Goal: Task Accomplishment & Management: Use online tool/utility

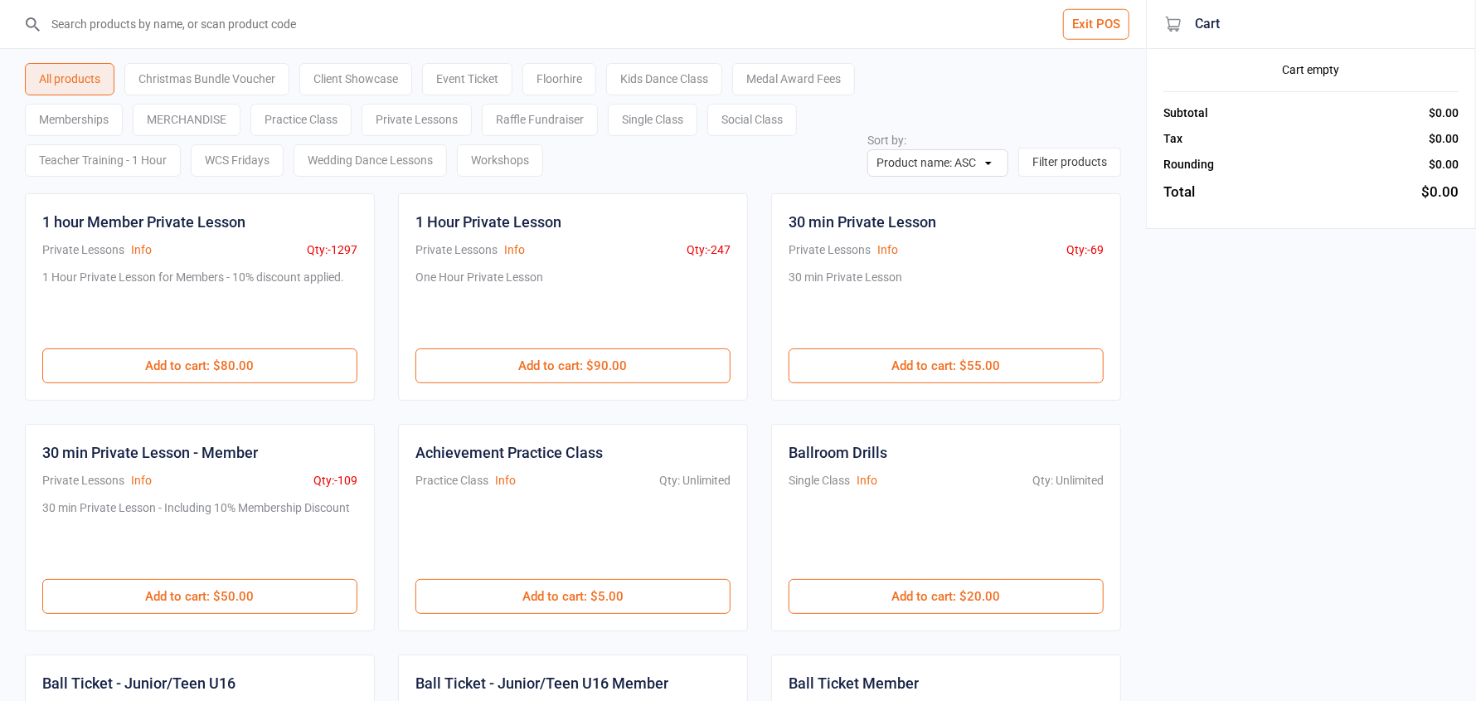
click at [1106, 27] on button "Exit POS" at bounding box center [1096, 24] width 66 height 31
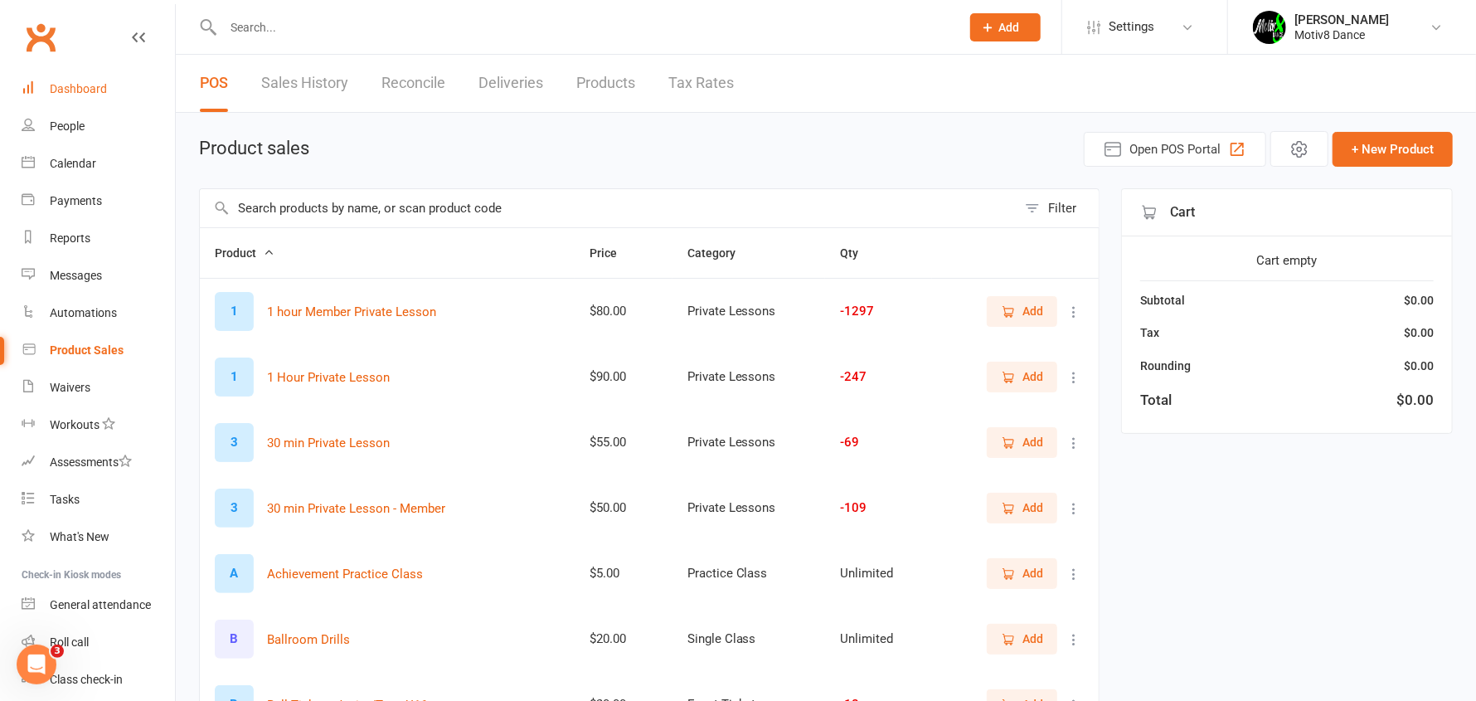
click at [60, 86] on div "Dashboard" at bounding box center [78, 88] width 57 height 13
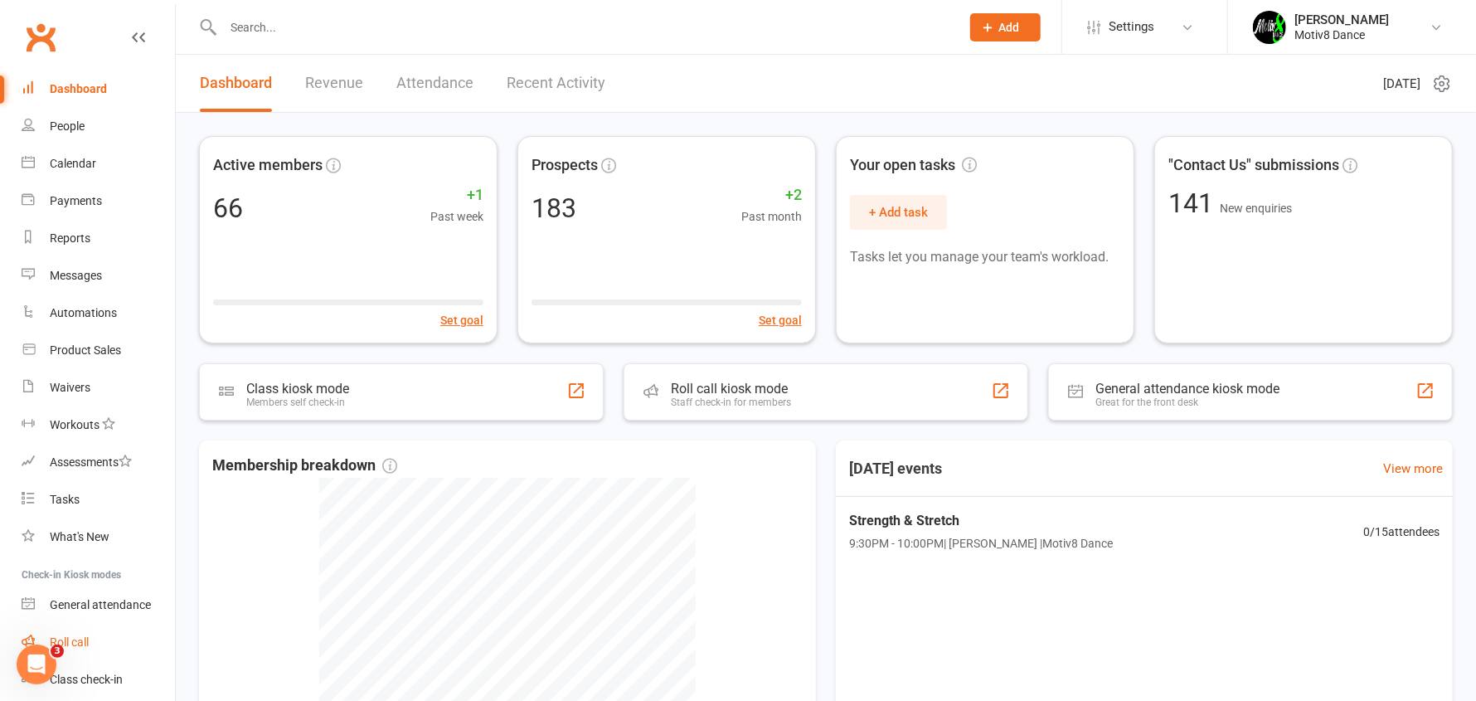
click at [78, 639] on div "Roll call" at bounding box center [69, 641] width 39 height 13
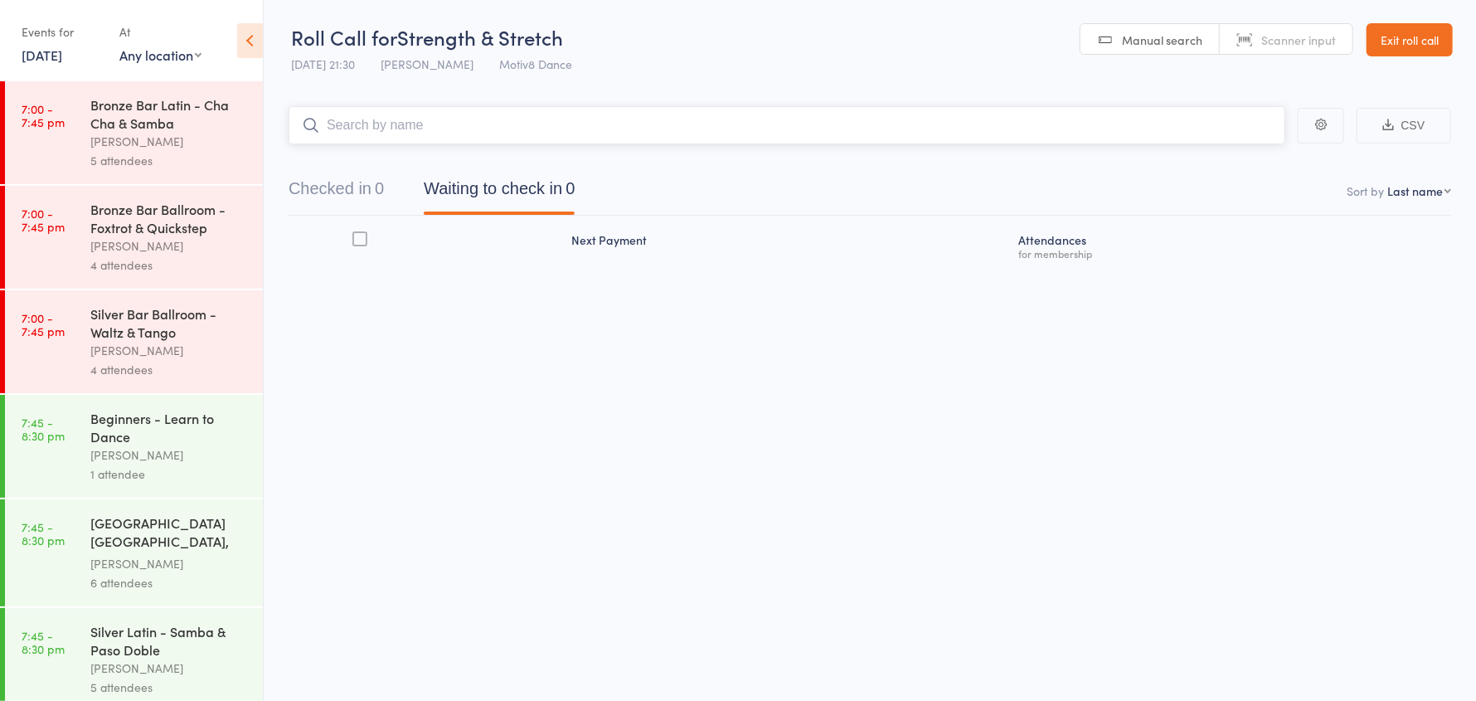
scroll to position [294, 0]
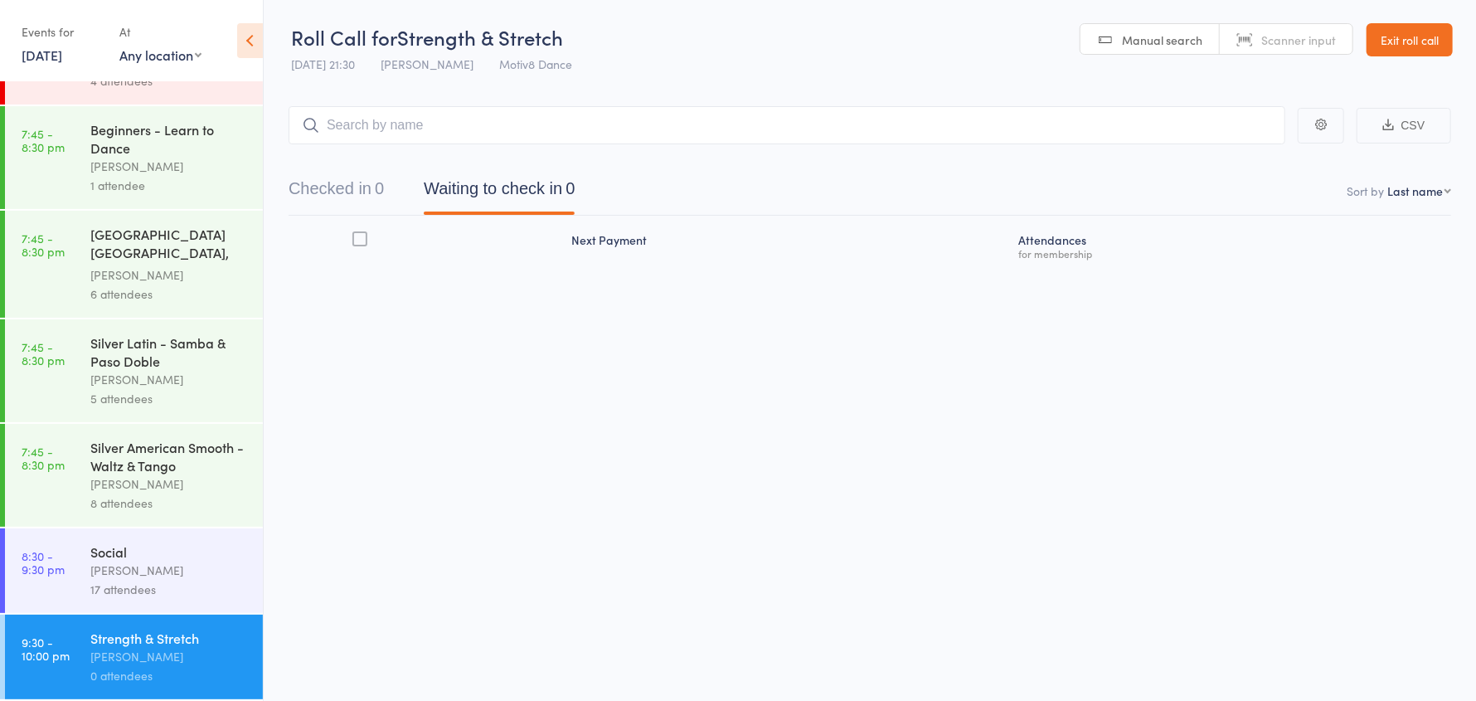
click at [130, 566] on div "Rebecca Stanning" at bounding box center [169, 570] width 158 height 19
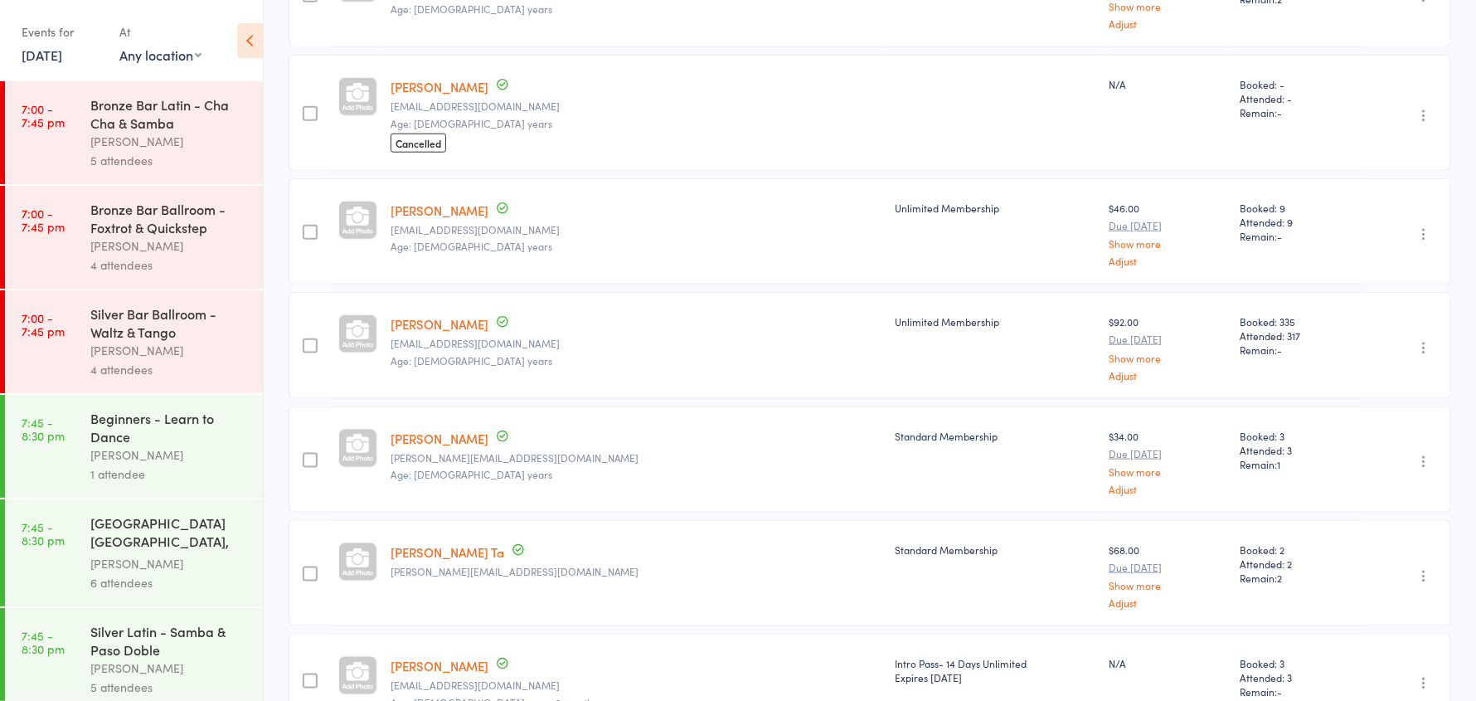
scroll to position [1160, 0]
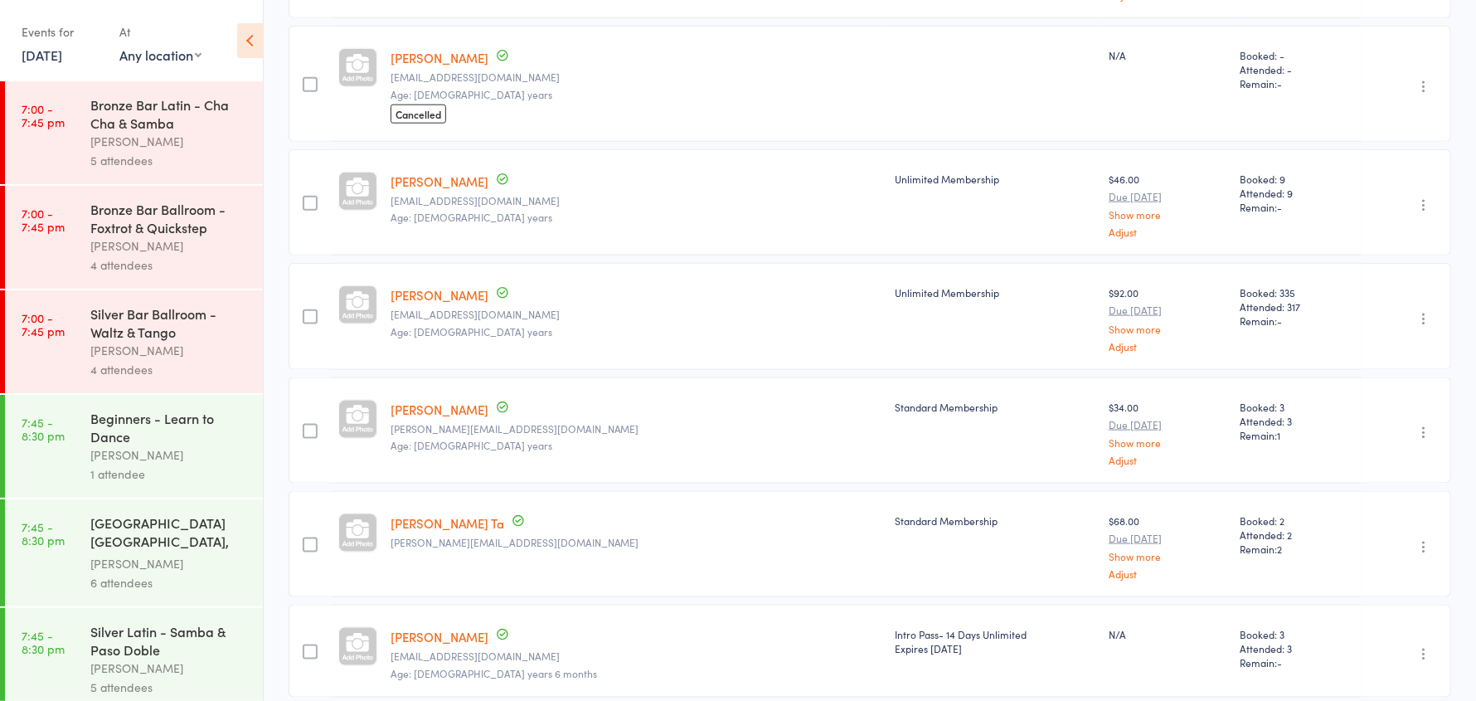
click at [1426, 538] on icon "button" at bounding box center [1424, 546] width 17 height 17
click at [1344, 682] on li "Remove" at bounding box center [1364, 690] width 137 height 22
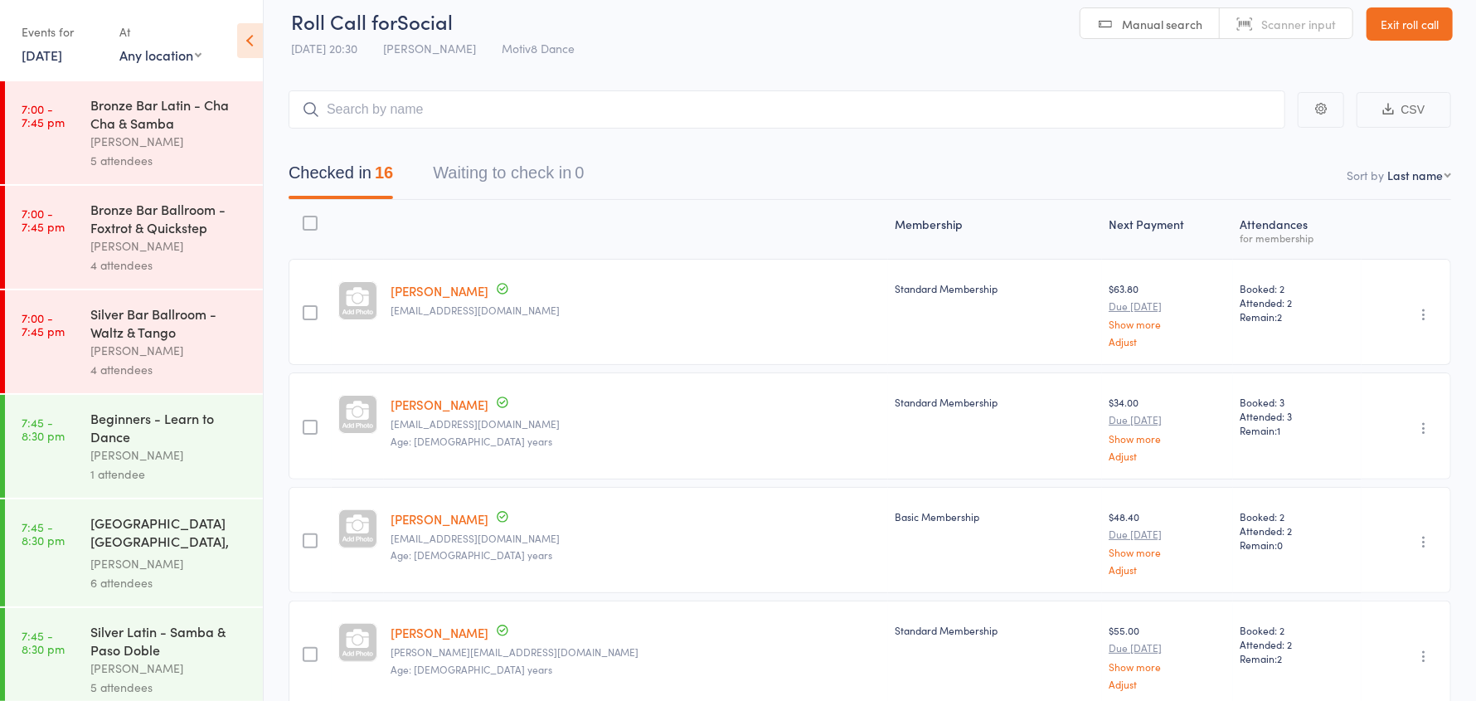
scroll to position [0, 0]
